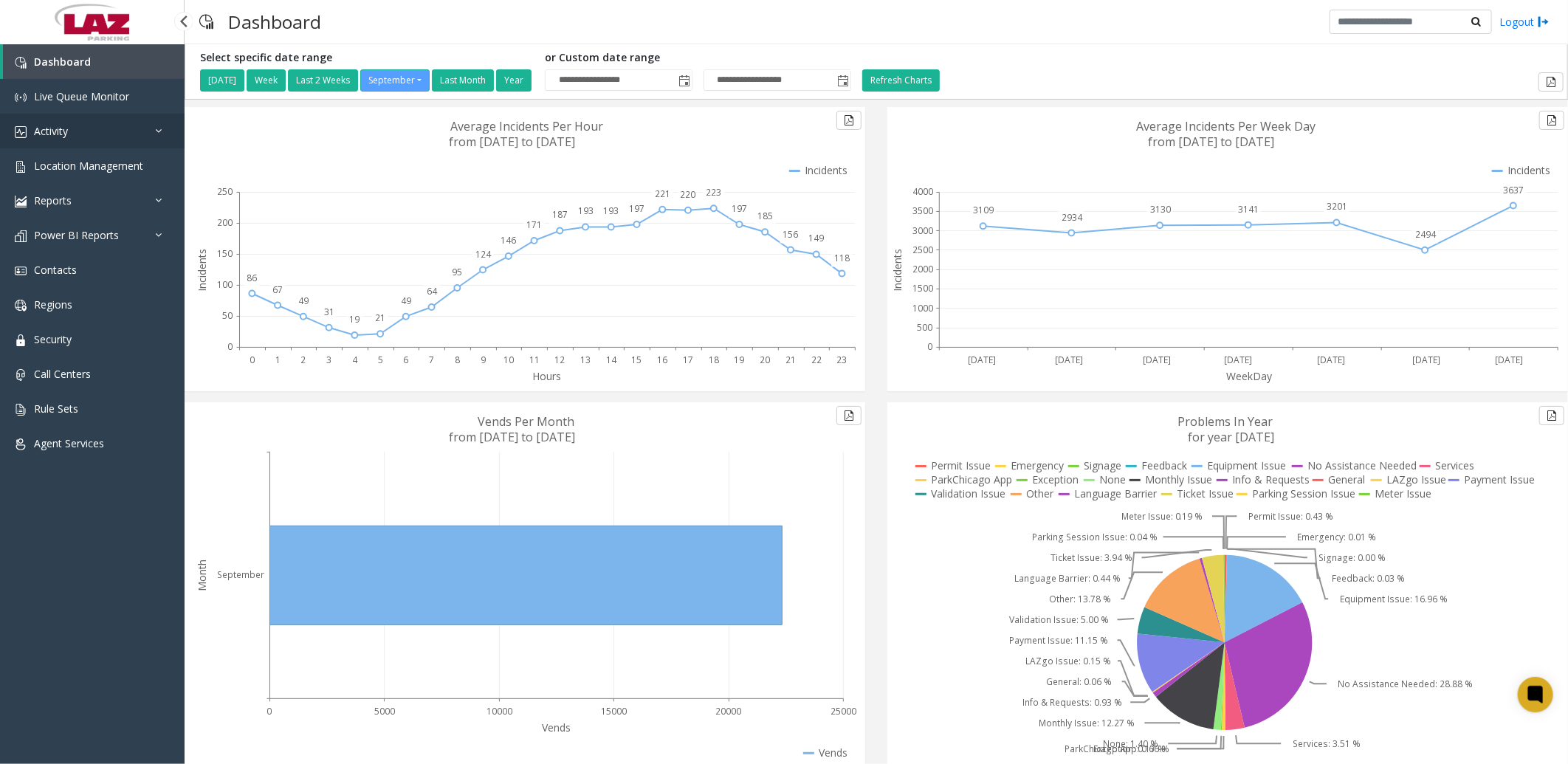
click at [68, 130] on span "Activity" at bounding box center [50, 130] width 34 height 14
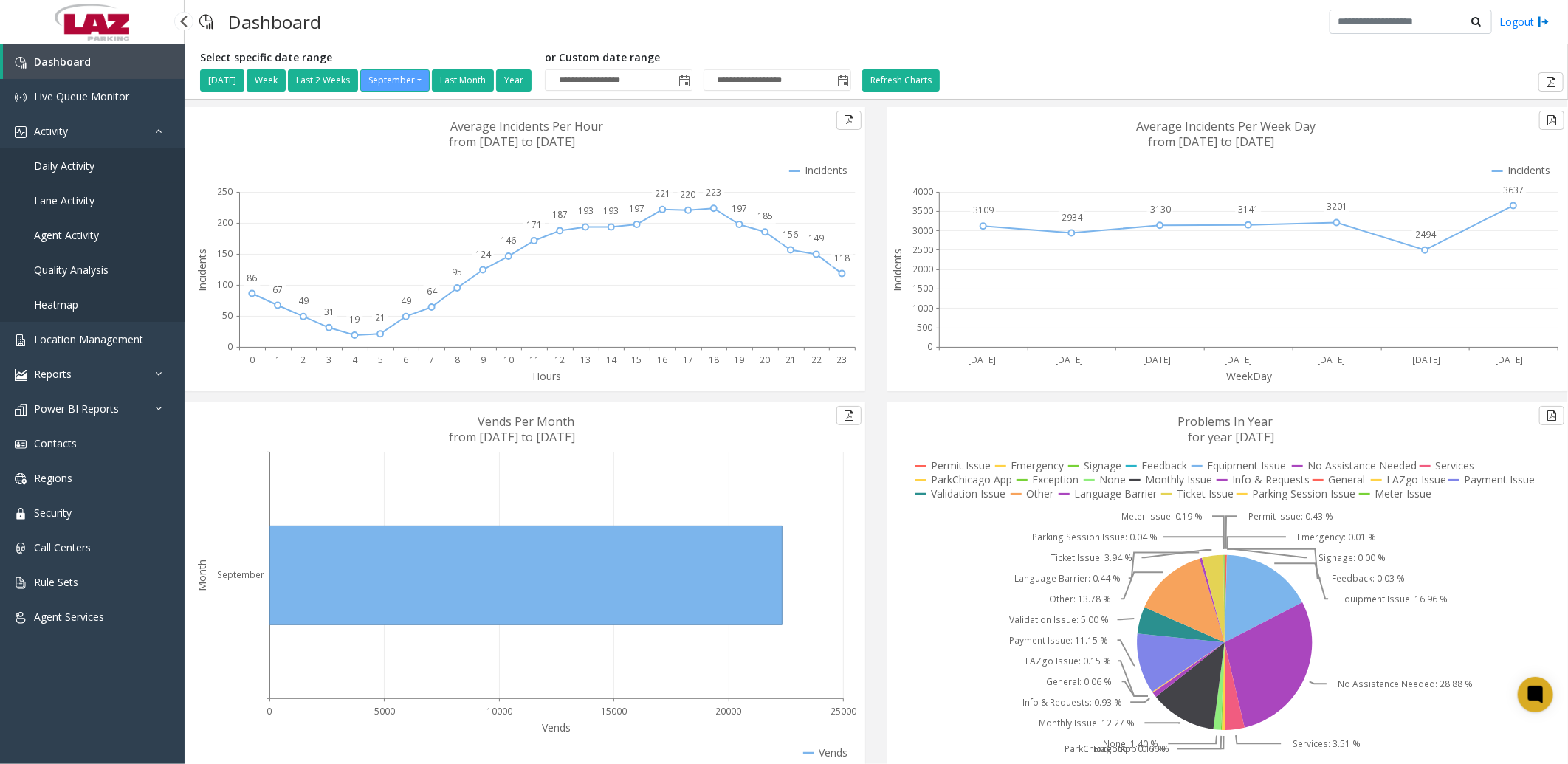
click at [94, 157] on link "Daily Activity" at bounding box center [92, 165] width 184 height 34
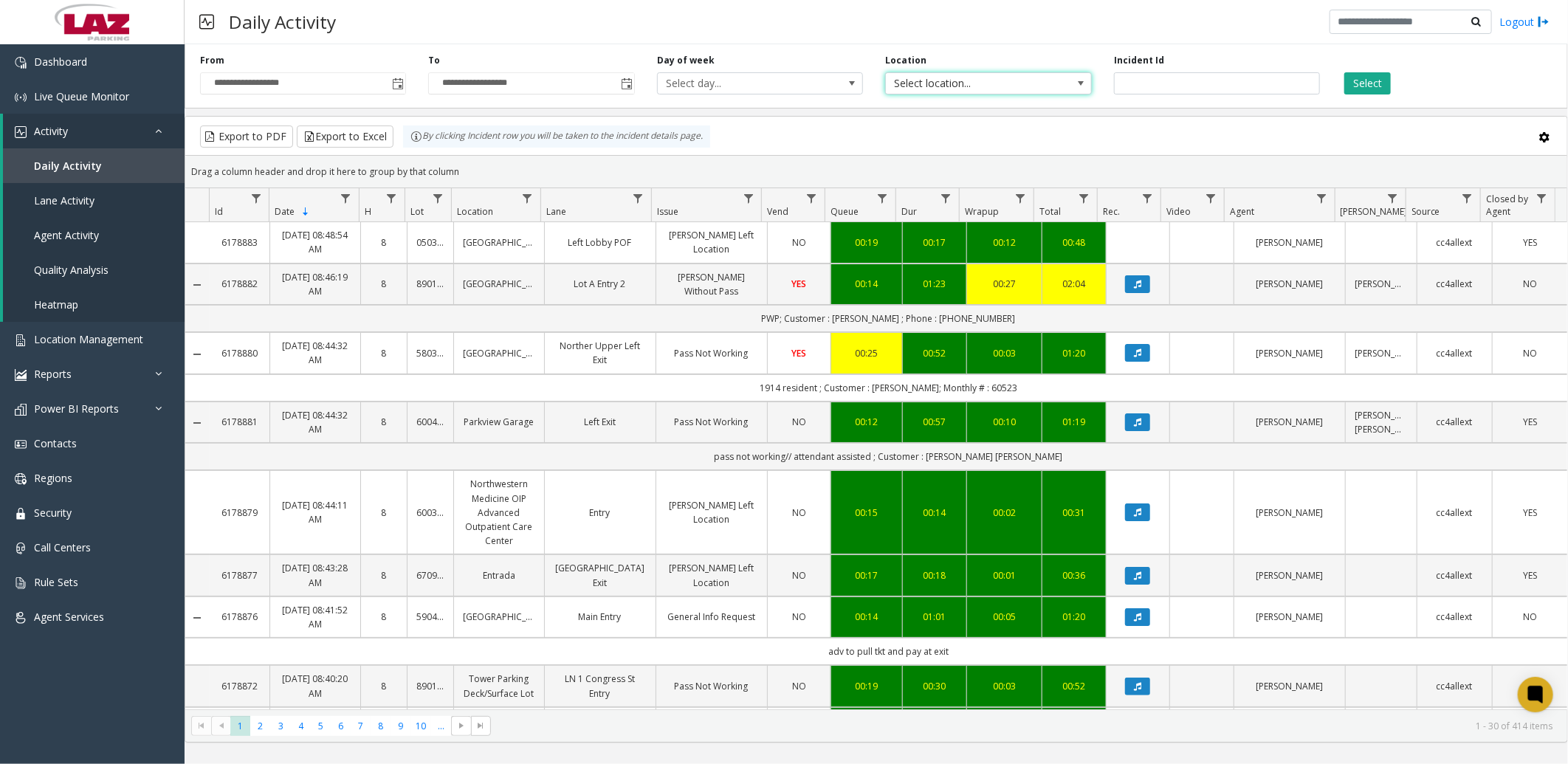
click at [929, 81] on span "Select location..." at bounding box center [968, 83] width 164 height 21
click at [85, 403] on span "Power BI Reports" at bounding box center [76, 408] width 85 height 14
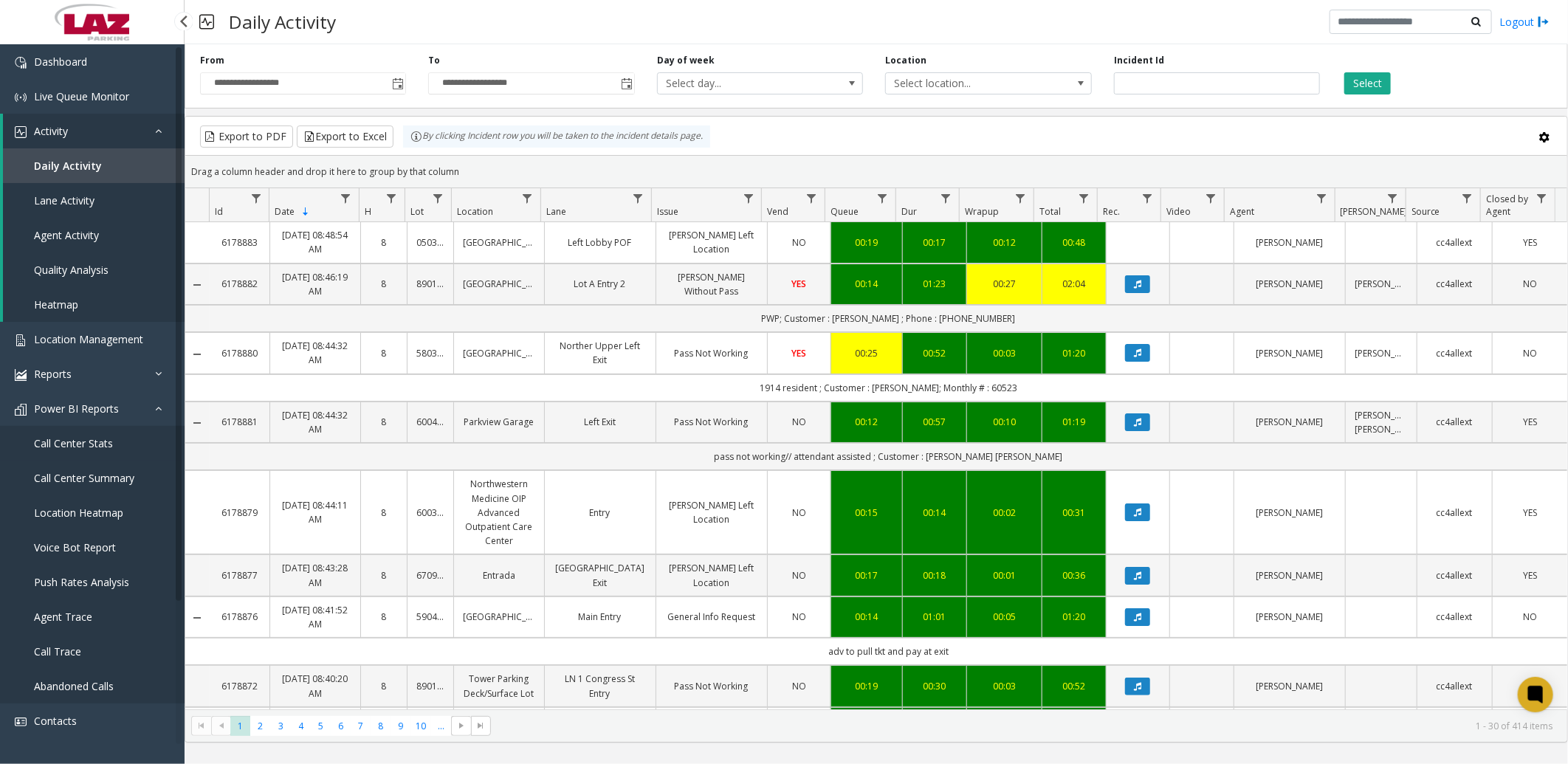
click at [104, 440] on span "Call Center Stats" at bounding box center [73, 443] width 79 height 14
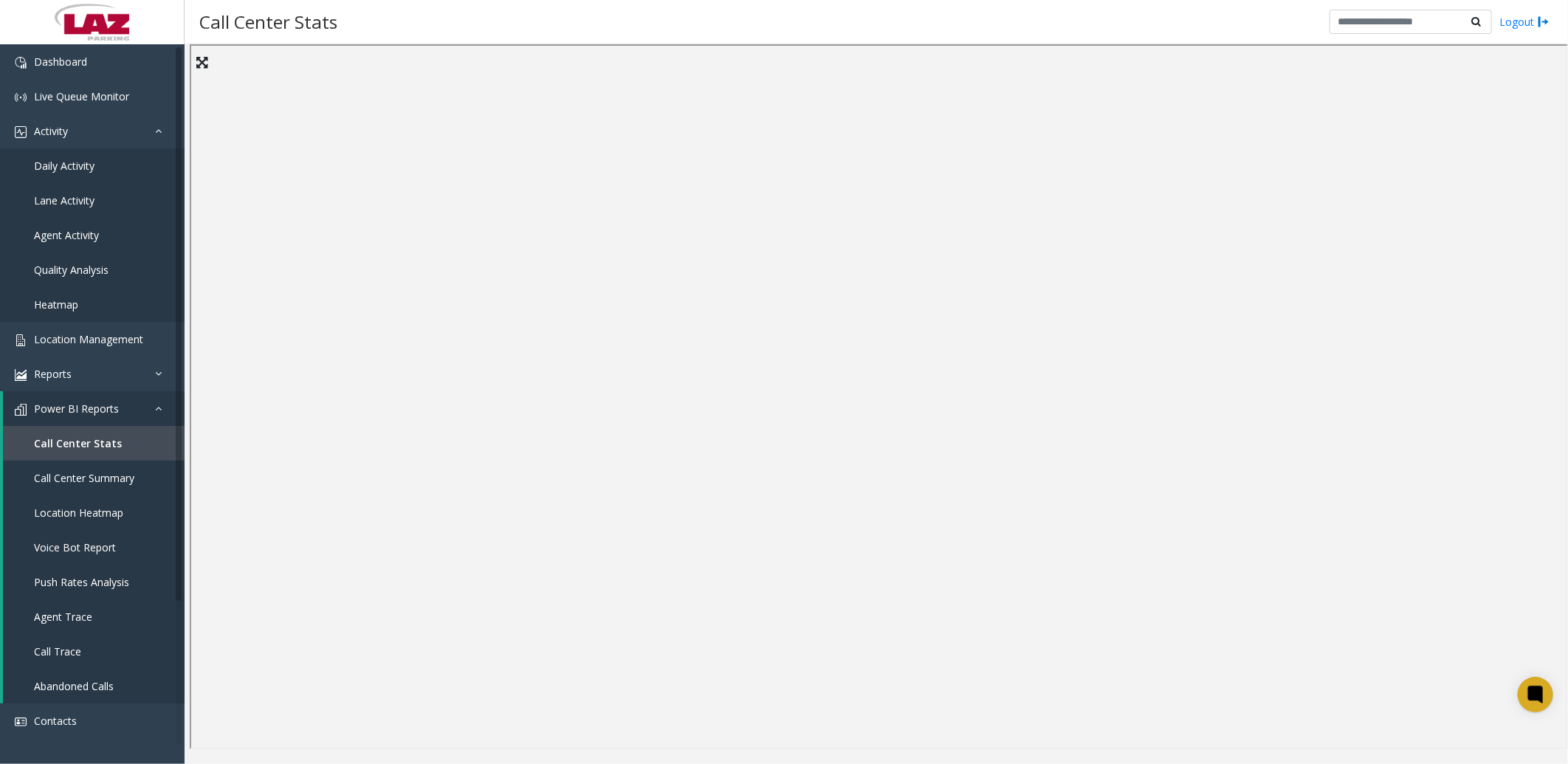
click at [961, 28] on div "Call Center Stats Logout" at bounding box center [876, 22] width 1384 height 45
click at [837, 21] on div "Call Center Stats Logout" at bounding box center [876, 22] width 1384 height 45
click at [518, 29] on div "Call Center Stats Logout" at bounding box center [876, 22] width 1384 height 45
